Goal: Information Seeking & Learning: Learn about a topic

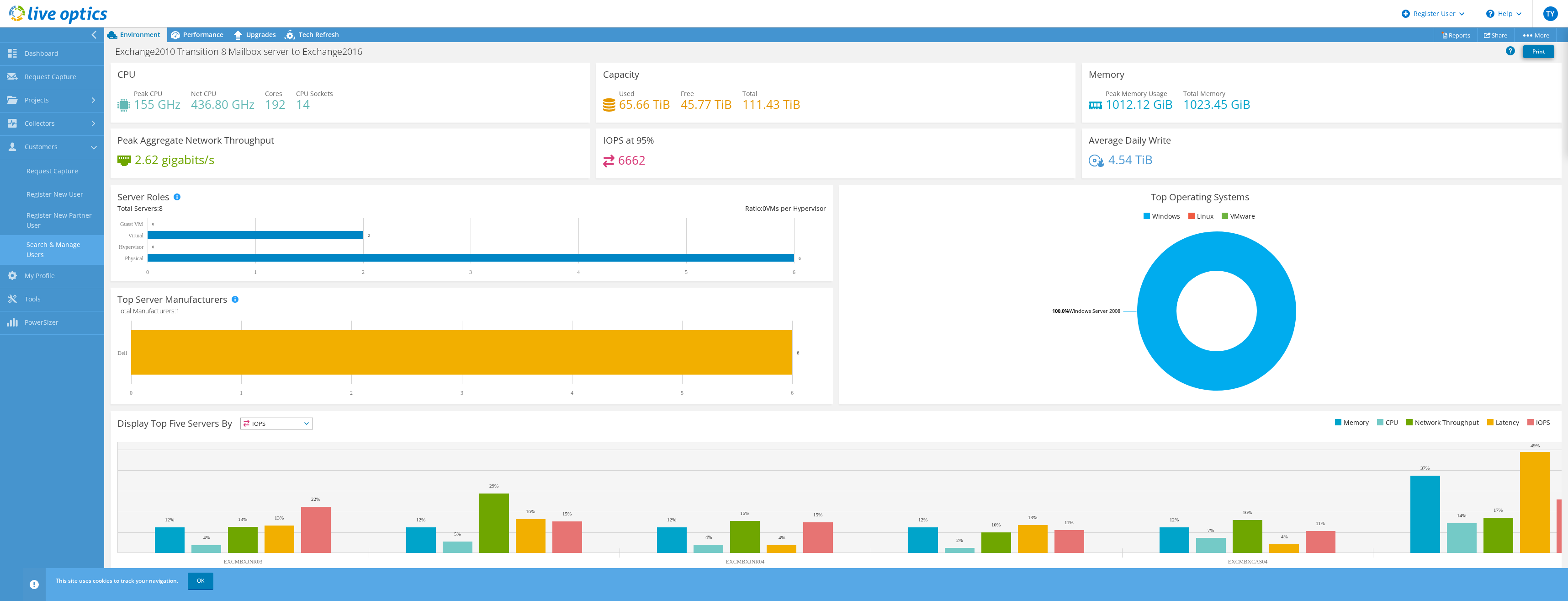
click at [46, 250] on link "Search & Manage Users" at bounding box center [52, 249] width 105 height 29
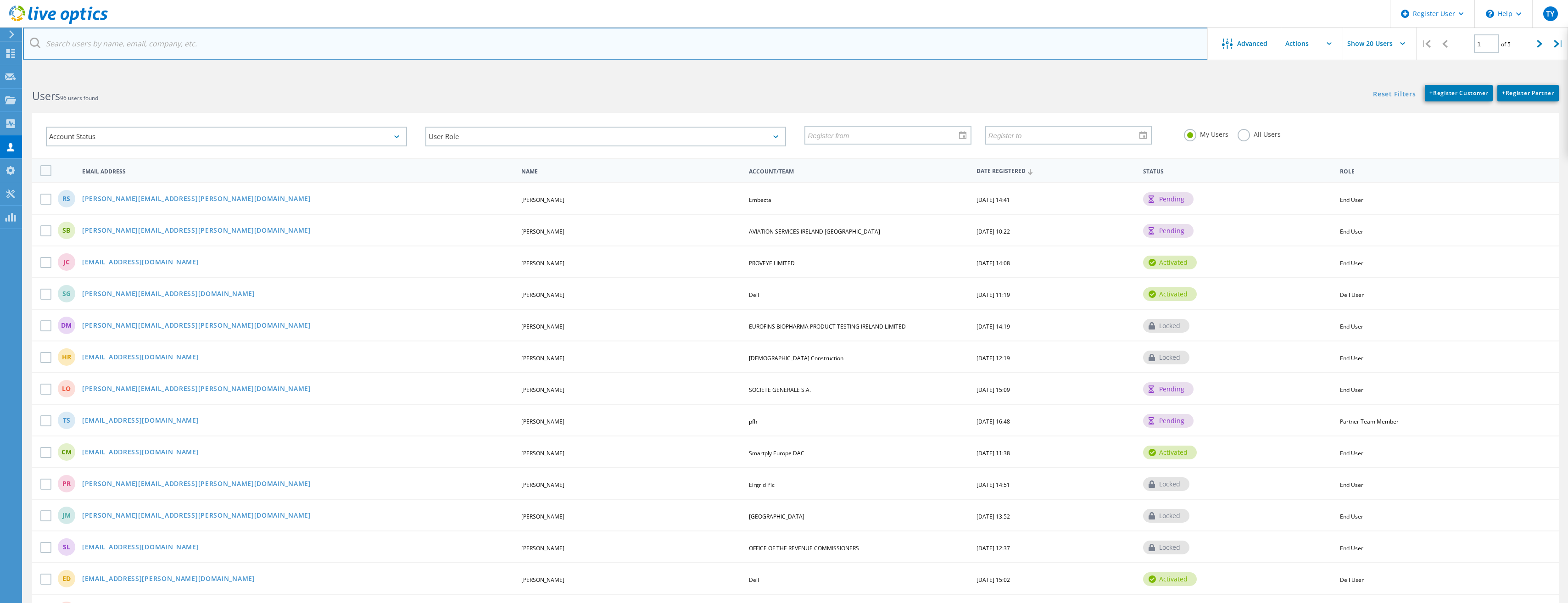
click at [165, 50] on input "text" at bounding box center [615, 44] width 1186 height 32
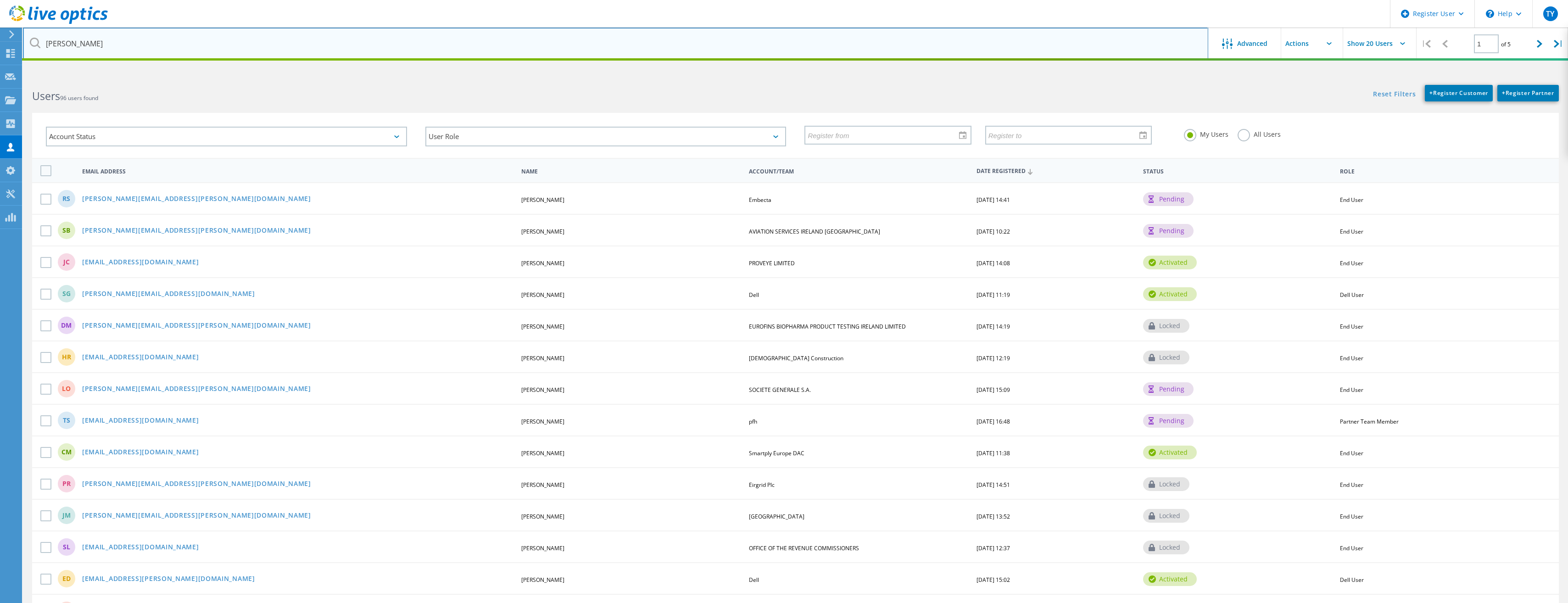
type input "Mark Shortt"
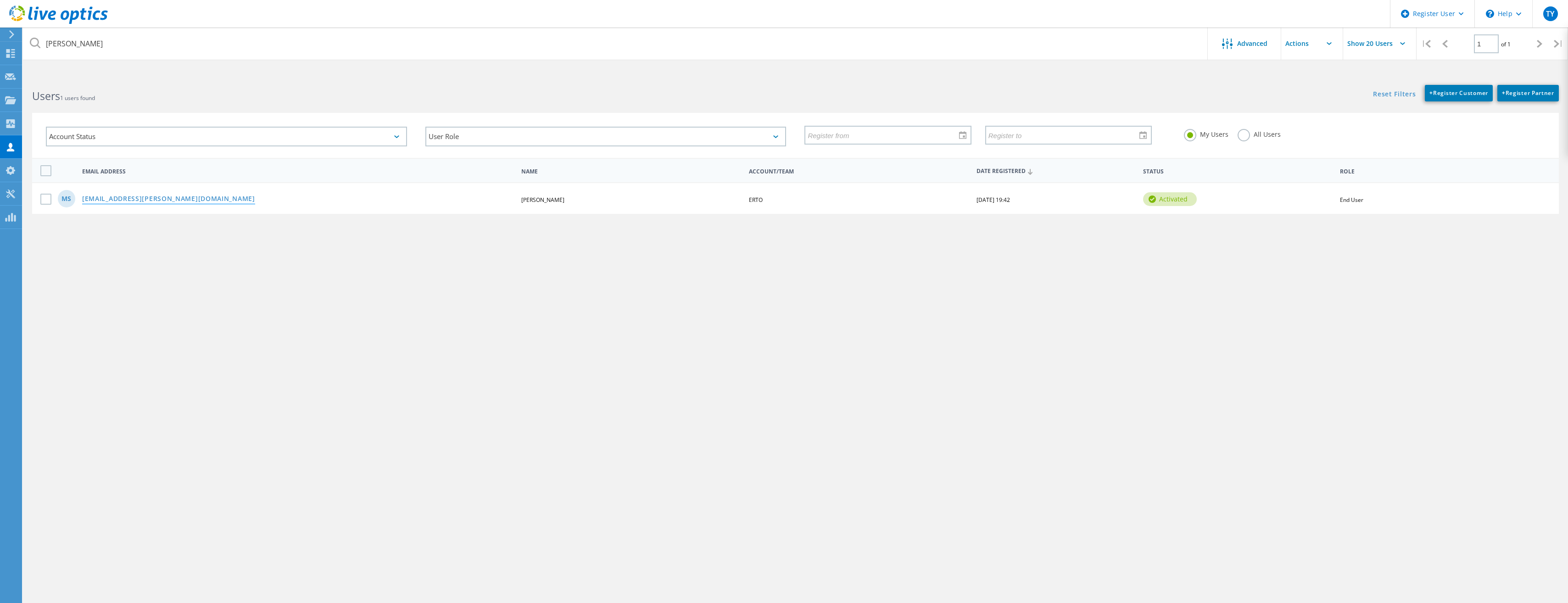
click at [138, 198] on link "mark.shortt@erto.ie" at bounding box center [169, 199] width 173 height 8
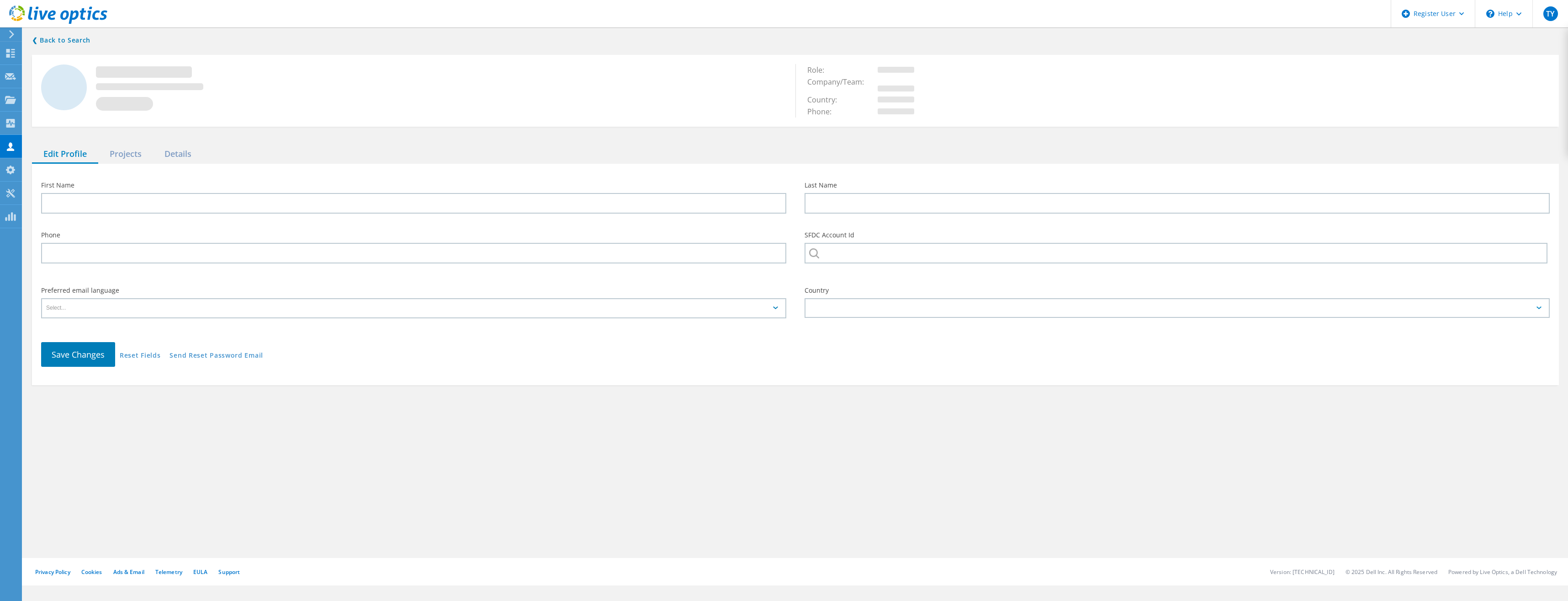
type input "Mark"
type input "Shortt"
type input "ERTO"
type input "English"
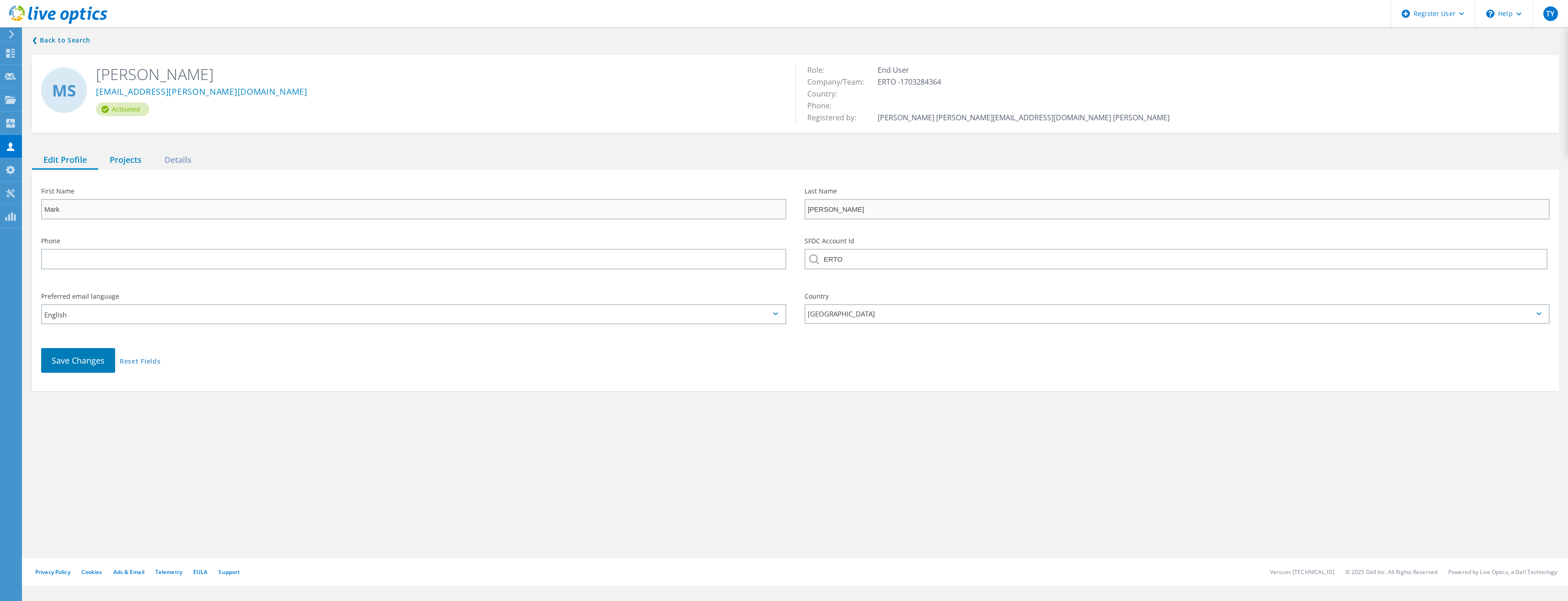
click at [132, 154] on div "Projects" at bounding box center [126, 160] width 55 height 18
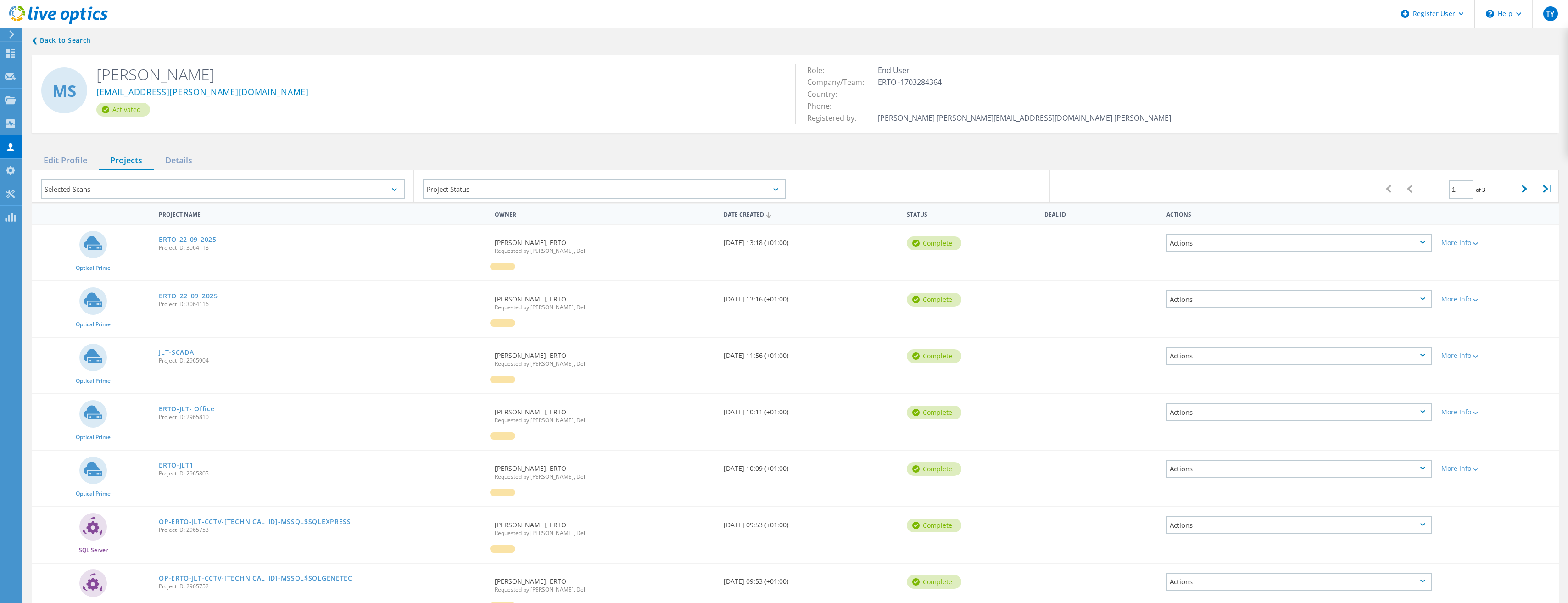
click at [484, 97] on div "[EMAIL_ADDRESS][PERSON_NAME][DOMAIN_NAME]" at bounding box center [439, 93] width 685 height 18
click at [208, 239] on link "ERTO-22-09-2025" at bounding box center [187, 239] width 58 height 7
click at [194, 292] on link "ERTO_22_09_2025" at bounding box center [188, 296] width 59 height 7
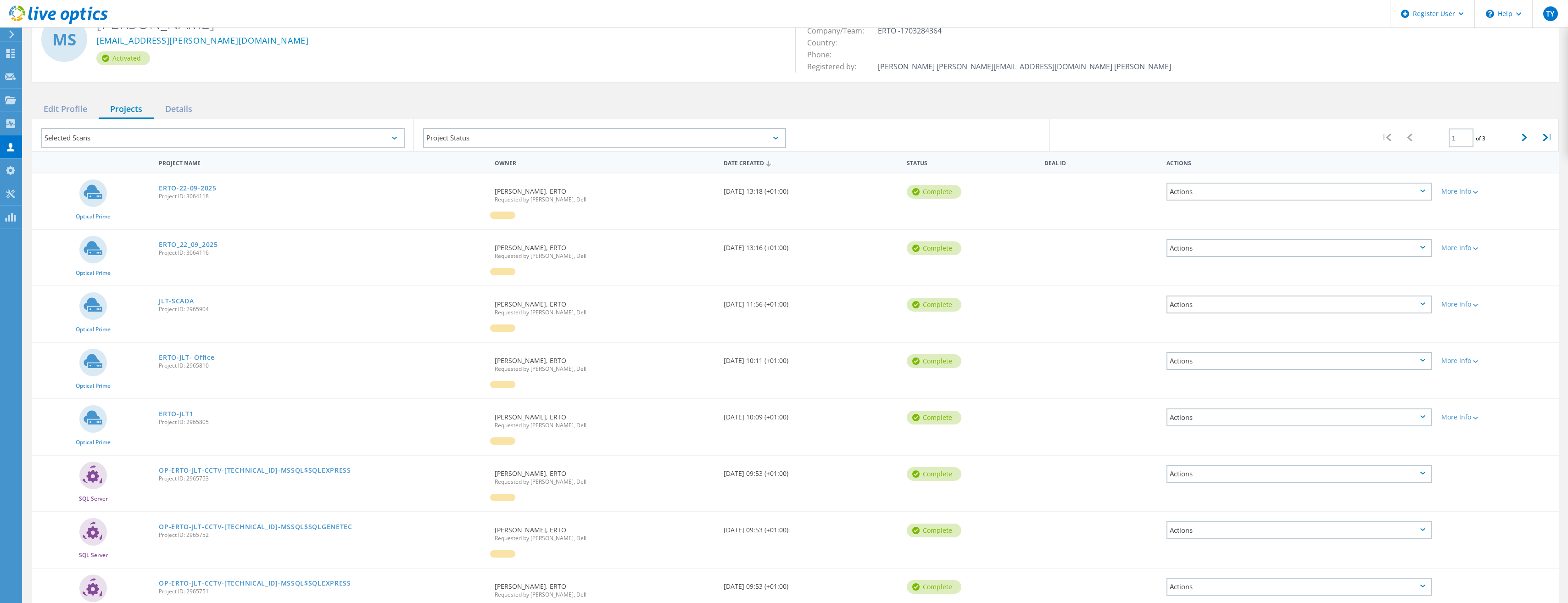
scroll to position [62, 0]
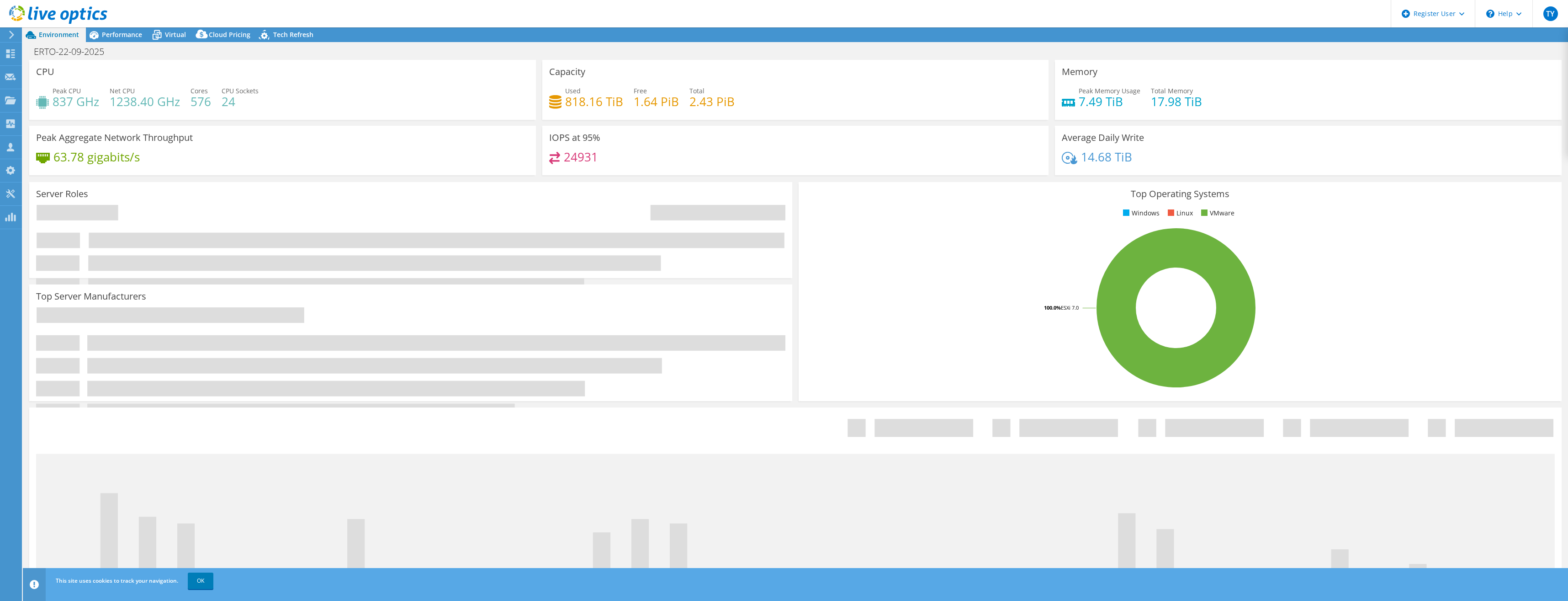
select select "USD"
select select "EUFrankfurt"
select select "EUR"
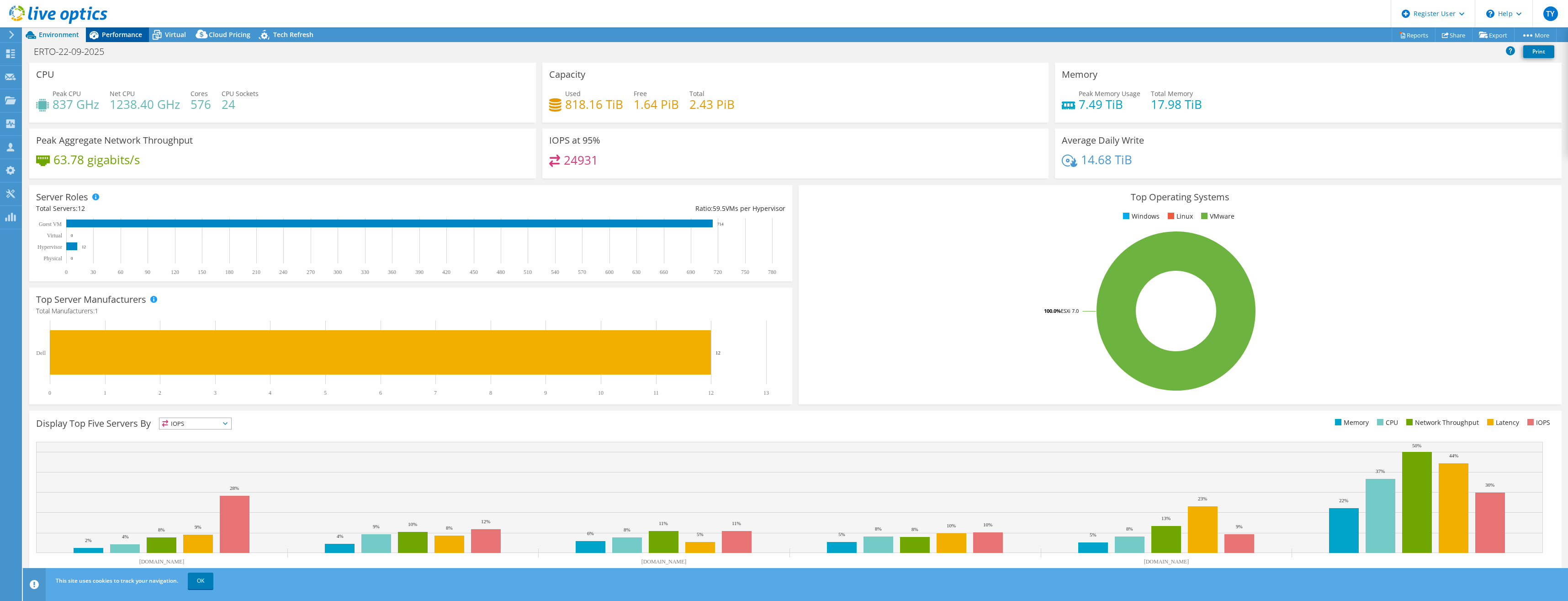
click at [125, 36] on span "Performance" at bounding box center [122, 34] width 40 height 8
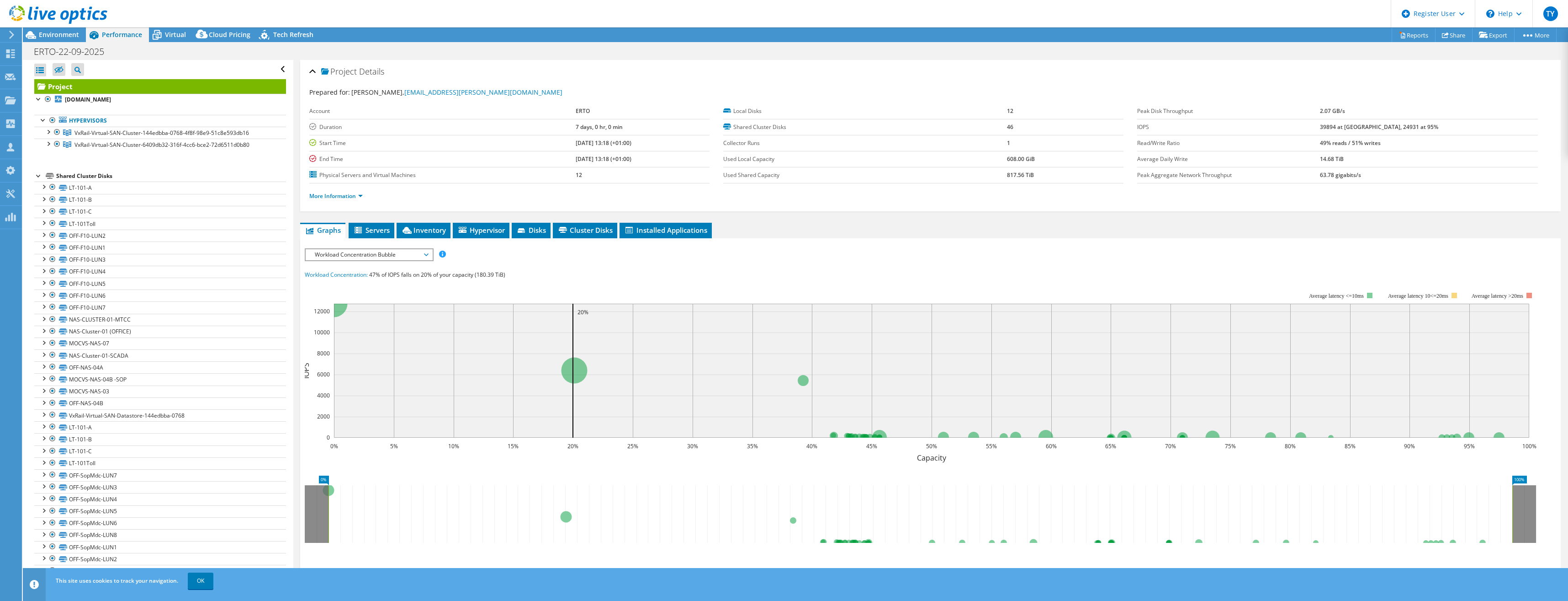
click at [382, 252] on span "Workload Concentration Bubble" at bounding box center [369, 254] width 117 height 11
click at [350, 268] on li "IOPS" at bounding box center [368, 265] width 126 height 11
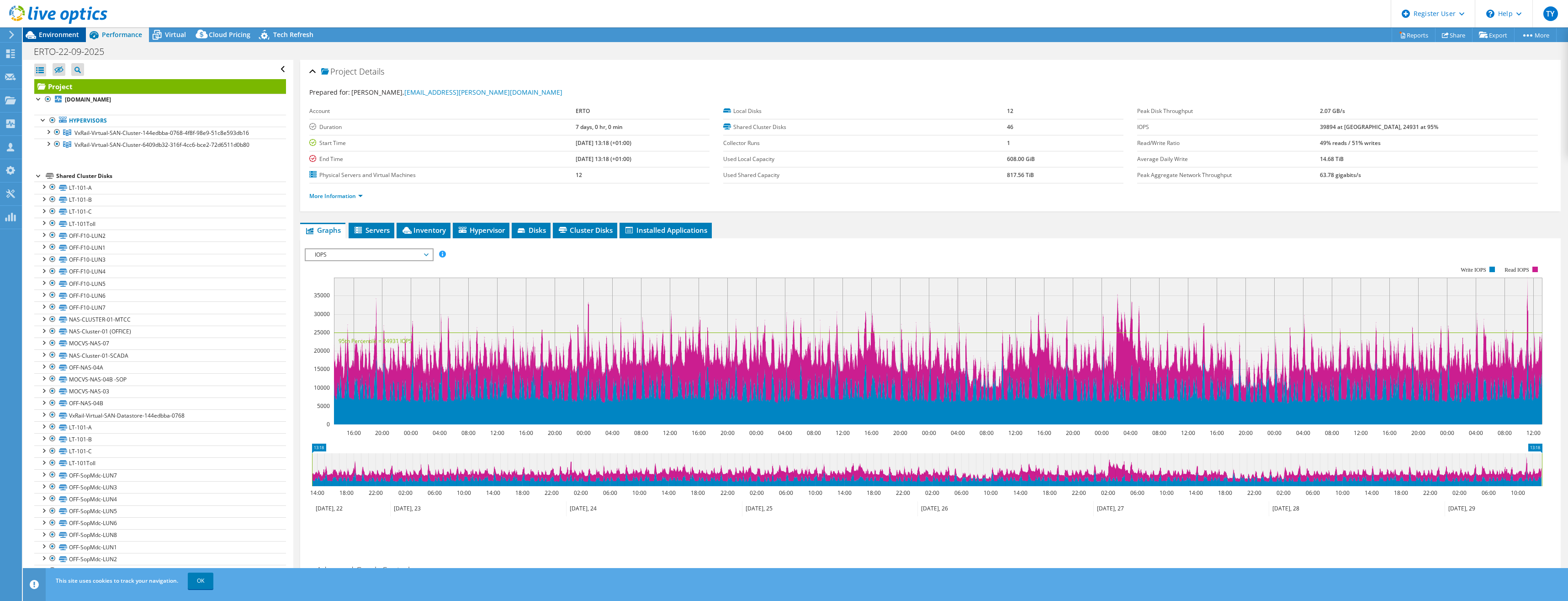
click at [38, 34] on icon at bounding box center [30, 34] width 16 height 16
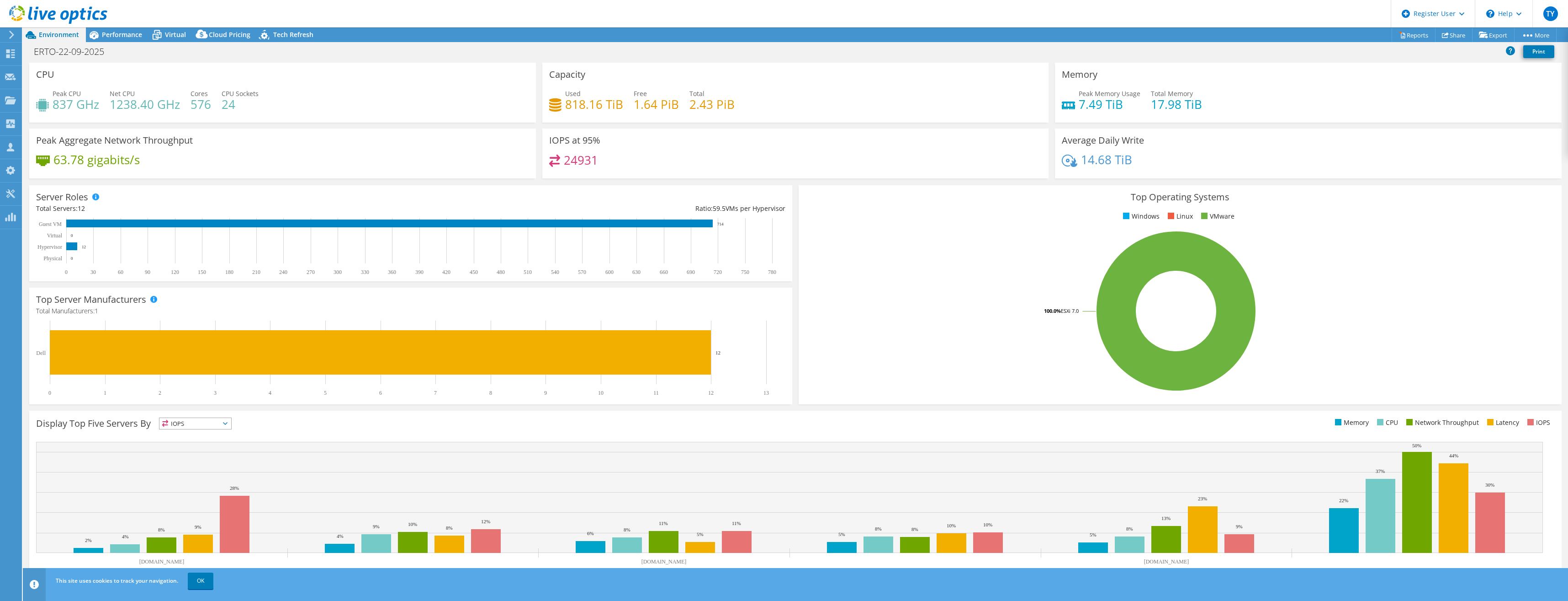
click at [489, 30] on div "Project Actions Project Actions Reports Share Export vSAN ReadyNode Sizer" at bounding box center [795, 34] width 1545 height 14
click at [130, 32] on span "Performance" at bounding box center [122, 34] width 40 height 8
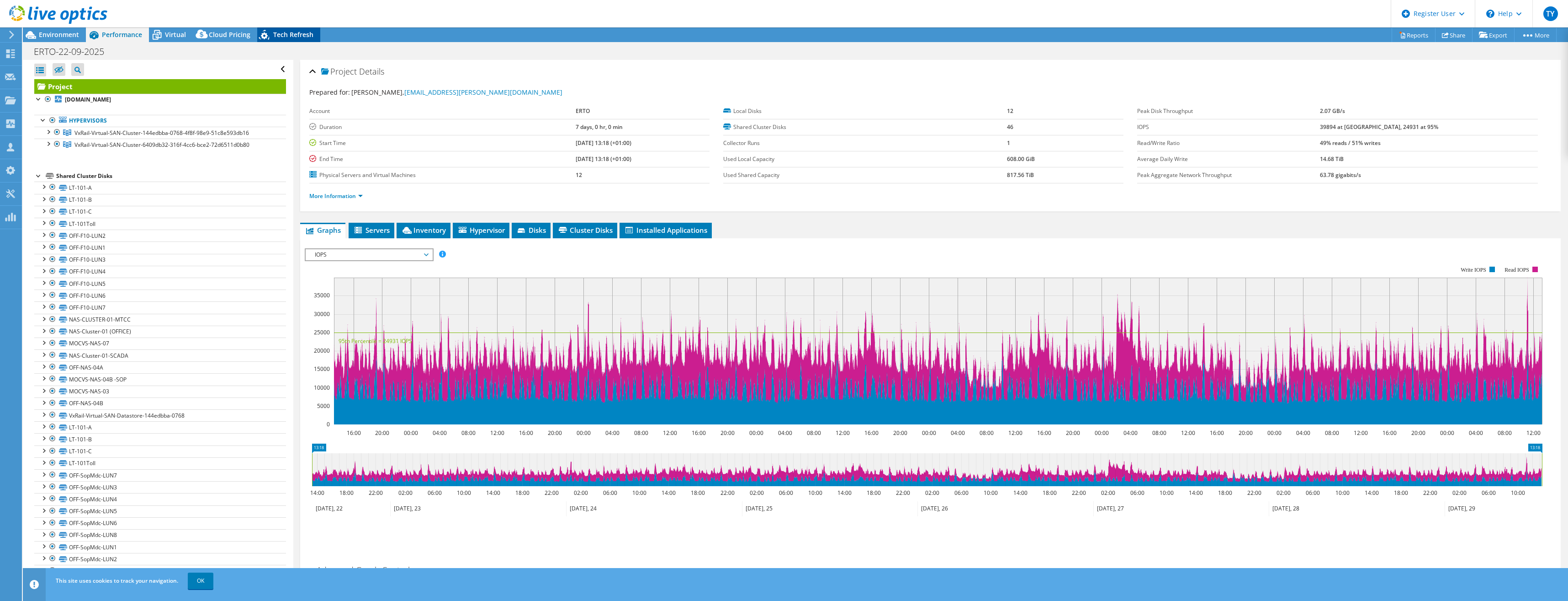
click at [276, 36] on span "Tech Refresh" at bounding box center [294, 34] width 40 height 8
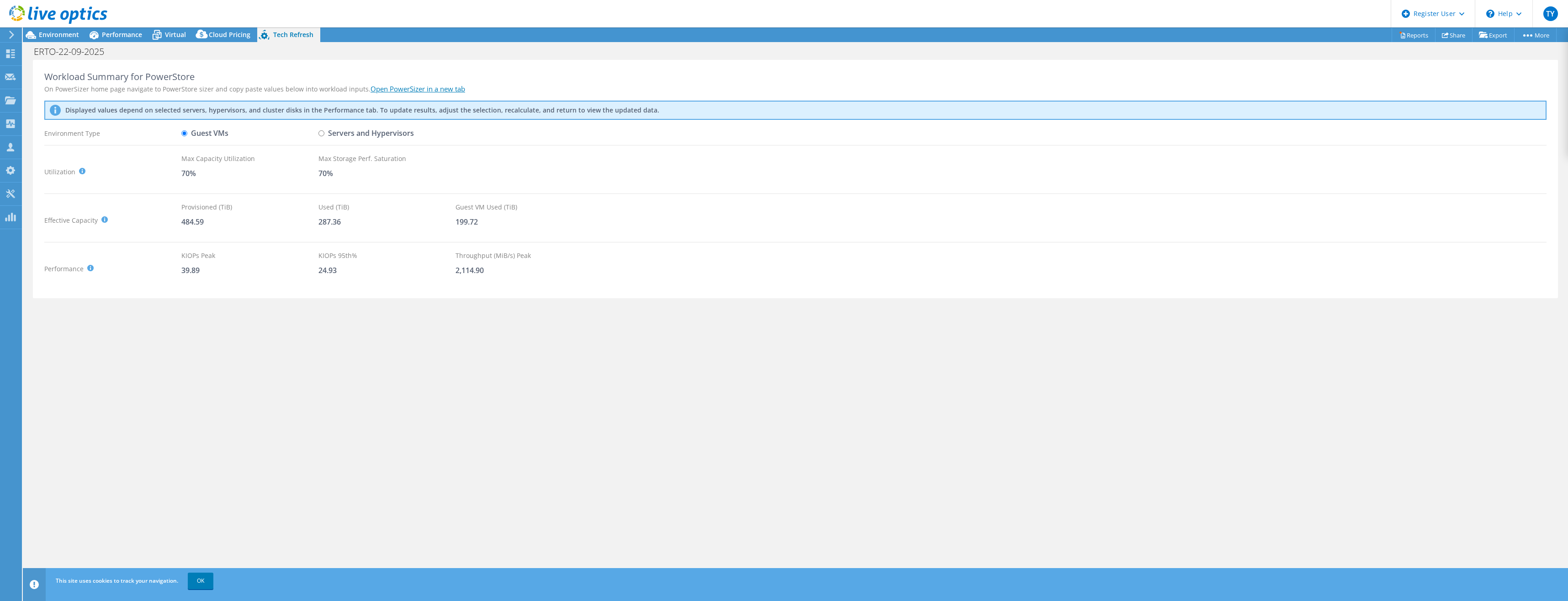
click at [320, 131] on input "Servers and Hypervisors" at bounding box center [321, 133] width 6 height 6
radio input "true"
click at [184, 134] on input "Guest VMs" at bounding box center [184, 133] width 6 height 6
radio input "true"
radio input "false"
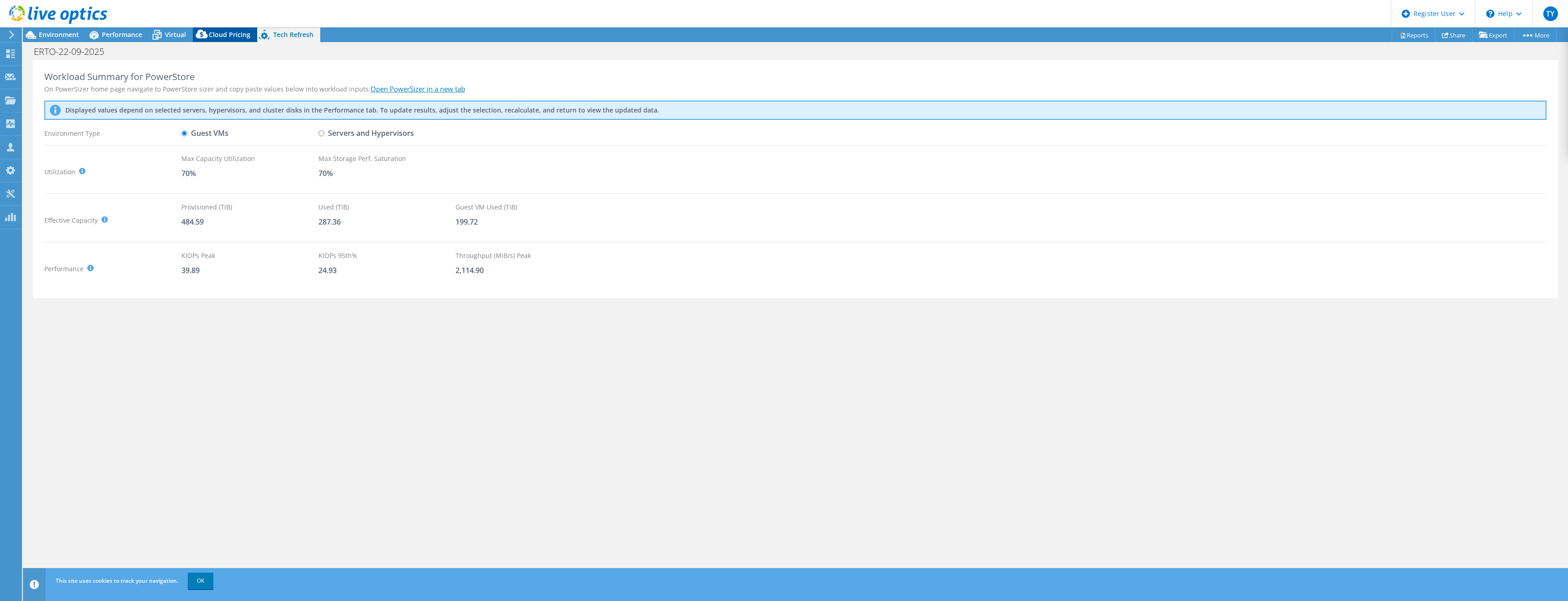
click at [209, 39] on icon at bounding box center [202, 36] width 18 height 18
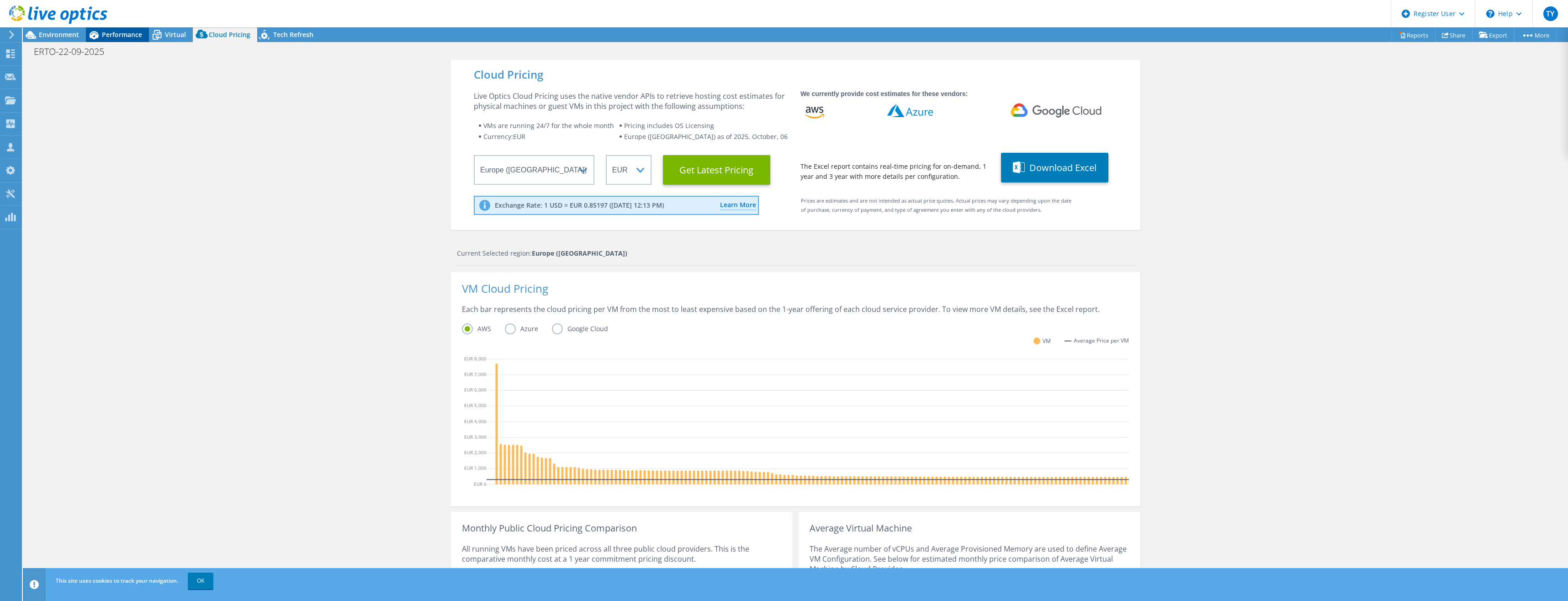
click at [95, 33] on icon at bounding box center [94, 35] width 9 height 8
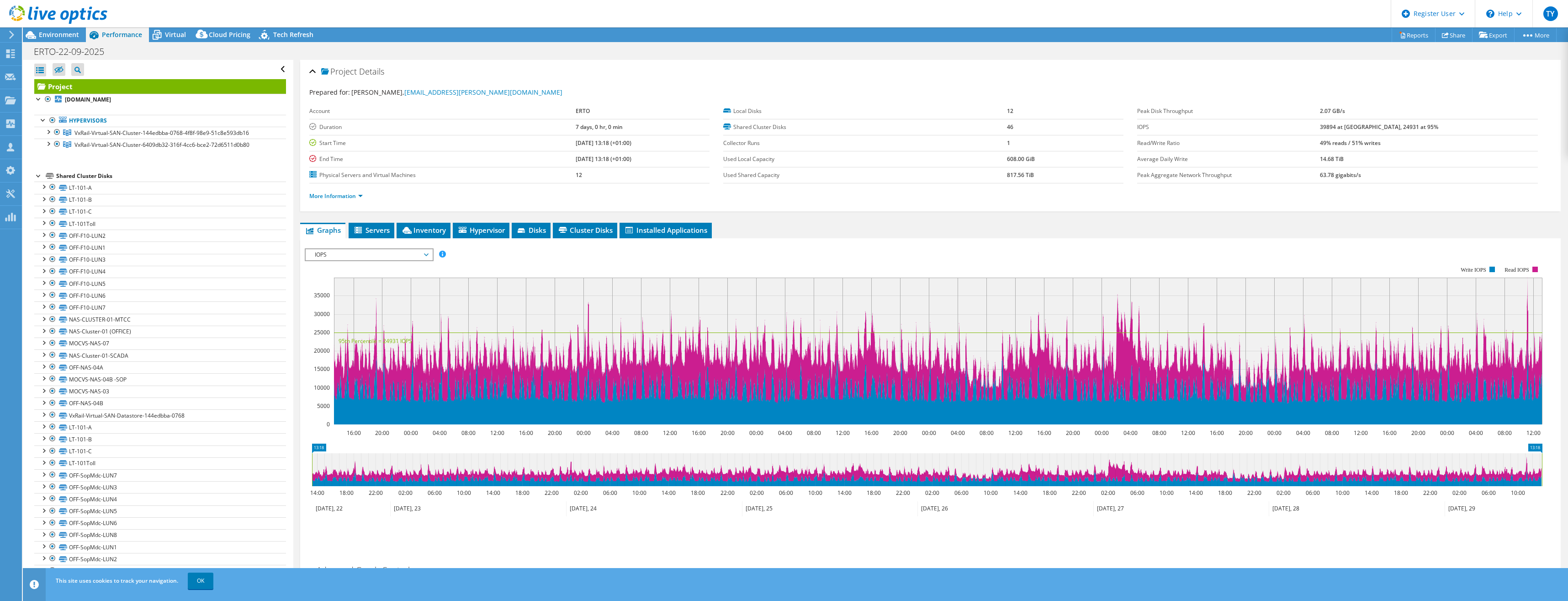
click at [1136, 57] on div "ERTO-22-09-2025 Print" at bounding box center [795, 51] width 1545 height 17
click at [68, 39] on div "Environment" at bounding box center [54, 34] width 63 height 14
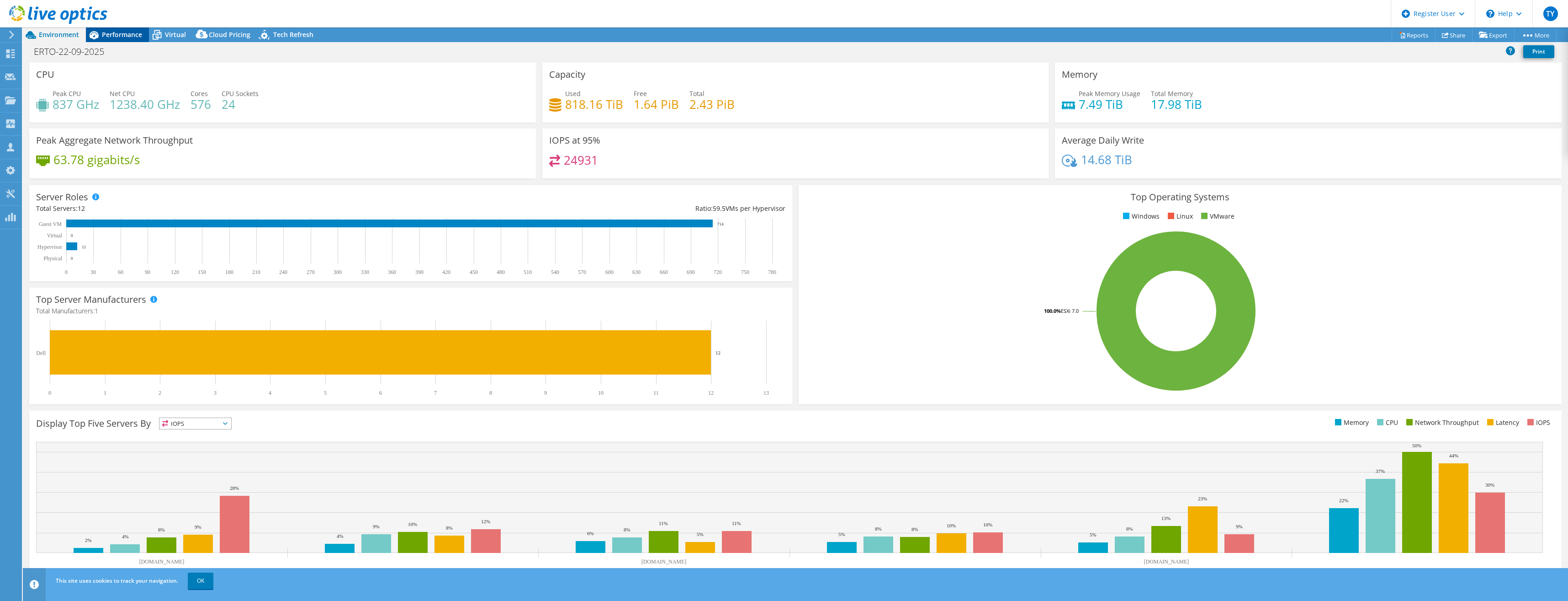
click at [135, 39] on div "Performance" at bounding box center [117, 34] width 63 height 14
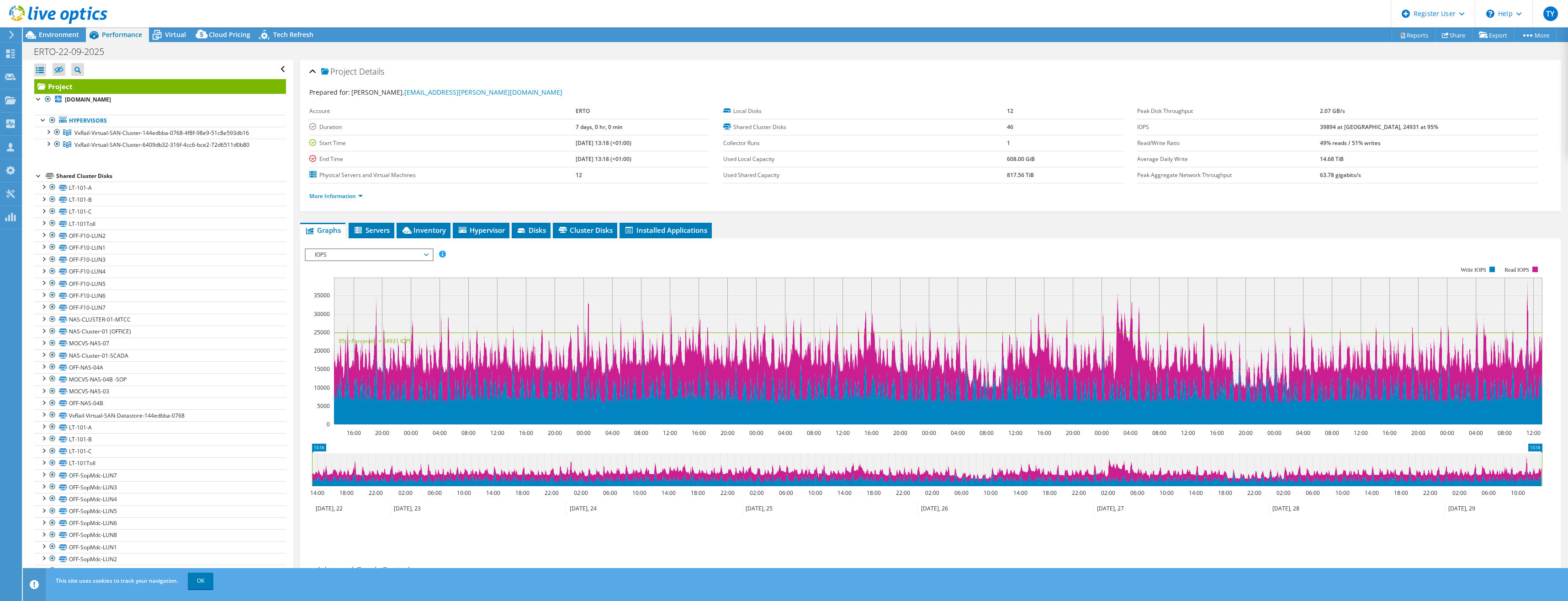
click at [369, 254] on span "IOPS" at bounding box center [369, 254] width 117 height 11
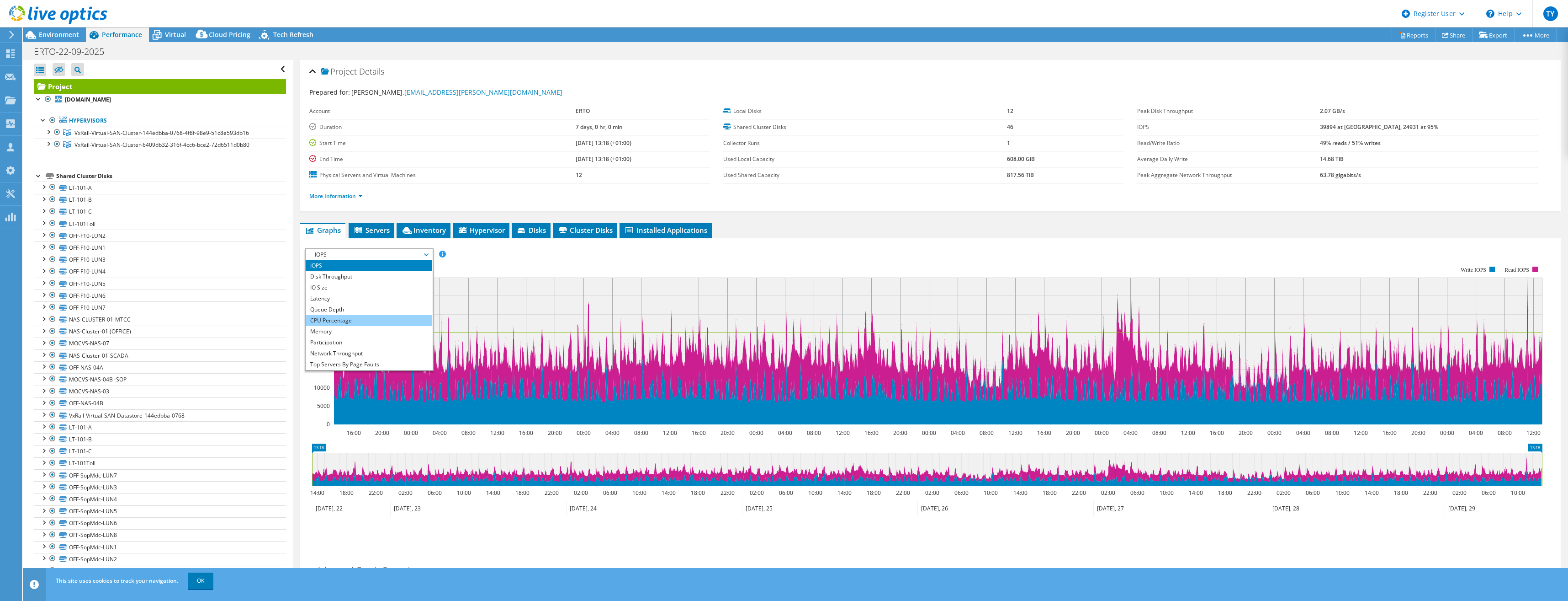
click at [347, 322] on li "CPU Percentage" at bounding box center [368, 320] width 126 height 11
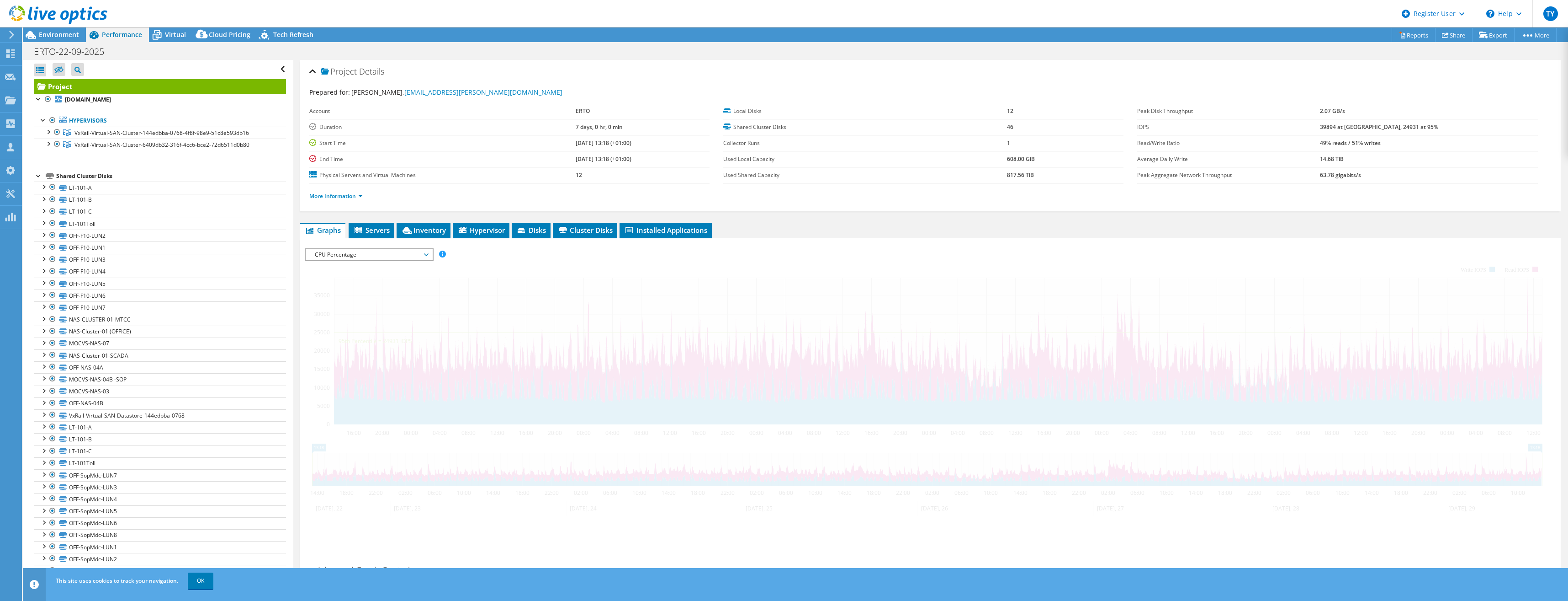
click at [805, 227] on ul "Graphs Servers Inventory Hypervisor Disks Cluster Disks Installed Applications" at bounding box center [930, 230] width 1261 height 16
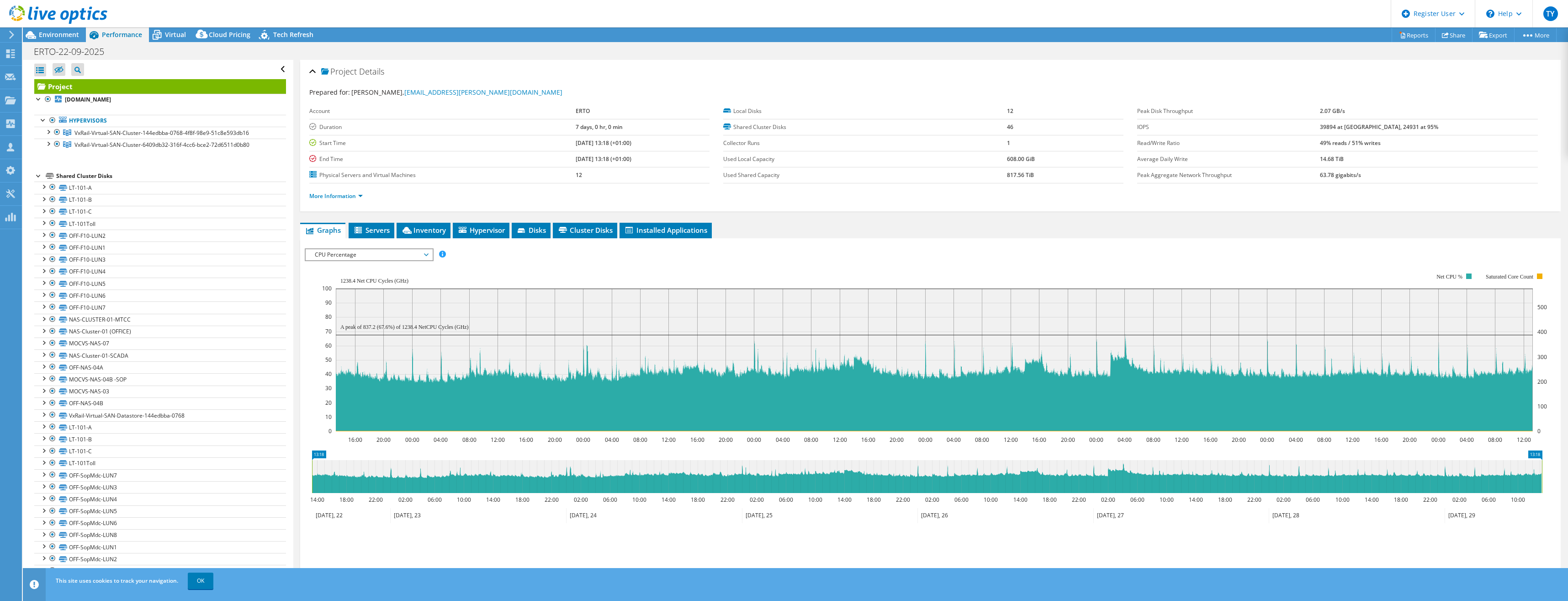
click at [329, 259] on span "CPU Percentage" at bounding box center [369, 254] width 117 height 11
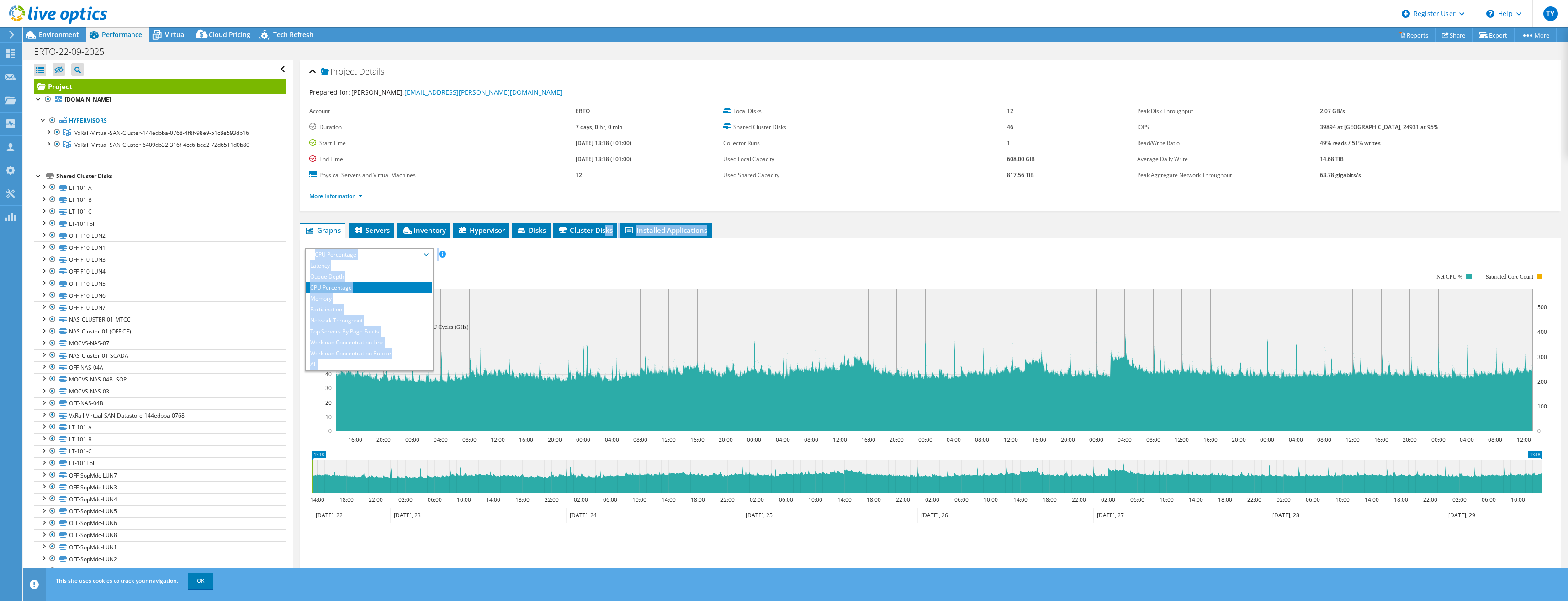
drag, startPoint x: 607, startPoint y: 237, endPoint x: 588, endPoint y: 270, distance: 38.1
click at [588, 270] on div "Graphs Servers Inventory Hypervisor Disks Cluster Disks Installed Applications …" at bounding box center [930, 419] width 1261 height 392
click at [588, 270] on rect at bounding box center [935, 352] width 1225 height 182
click at [694, 242] on div "IOPS Disk Throughput IO Size Latency Queue Depth CPU Percentage Memory Page Fau…" at bounding box center [930, 403] width 1252 height 329
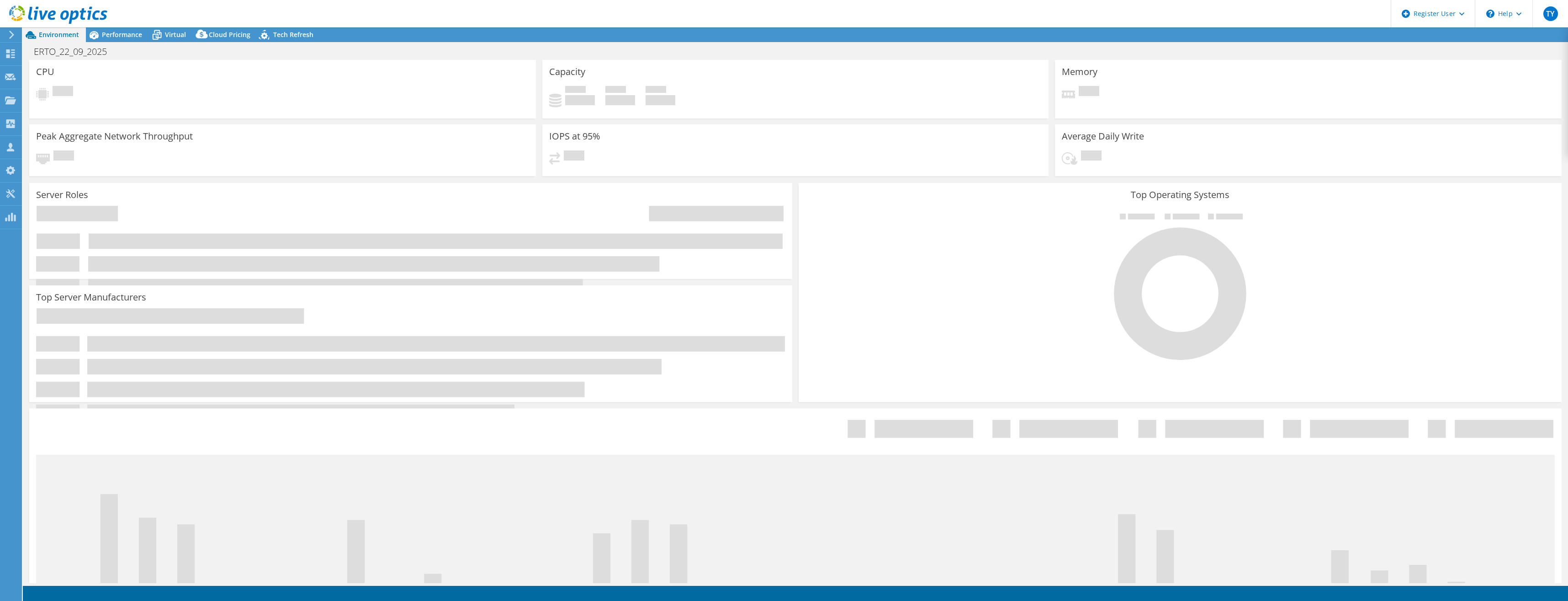
select select "USD"
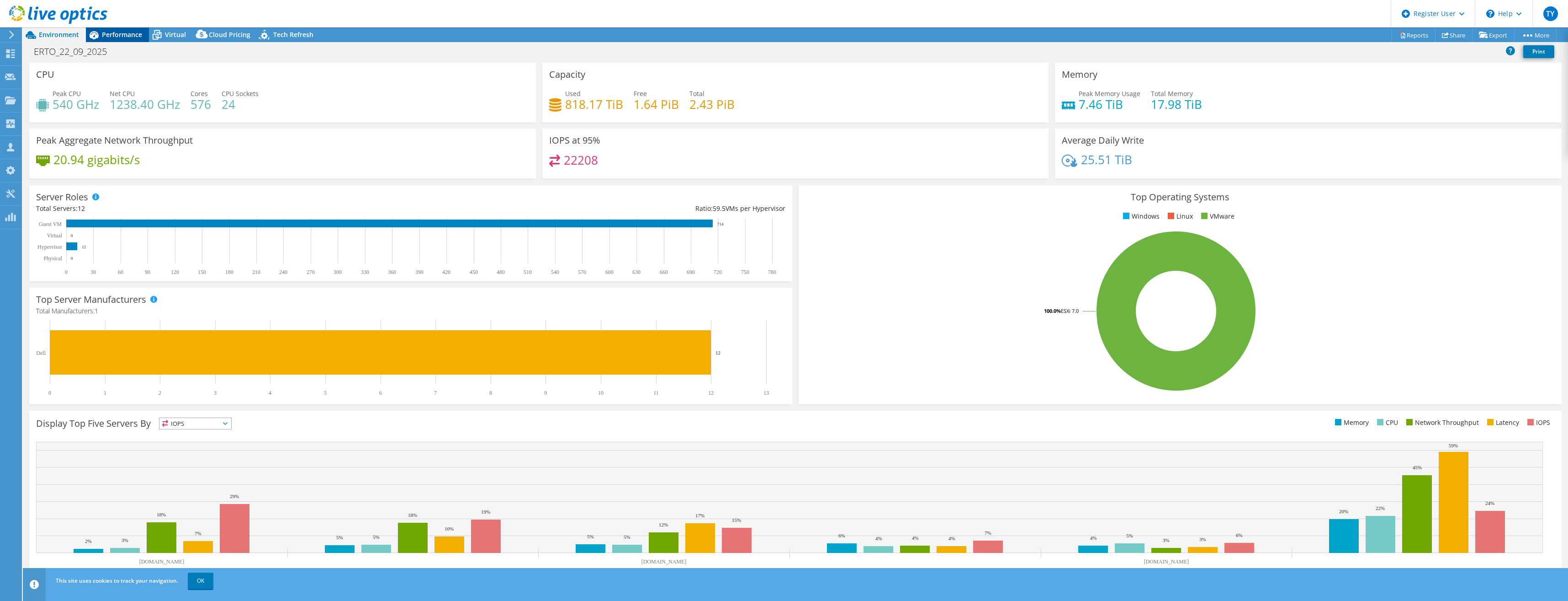
click at [131, 39] on div "Performance" at bounding box center [117, 34] width 63 height 14
